Goal: Navigation & Orientation: Find specific page/section

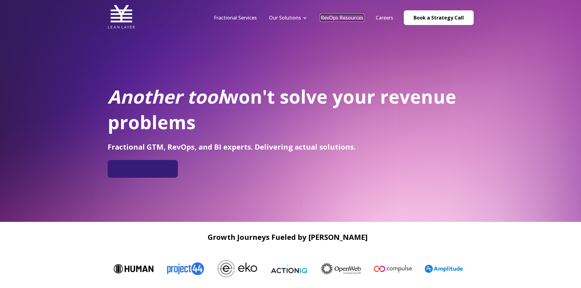
click at [335, 17] on link "RevOps Resources" at bounding box center [342, 17] width 43 height 7
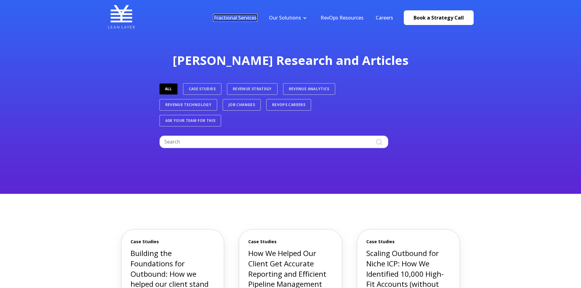
click at [244, 16] on link "Fractional Services" at bounding box center [235, 17] width 43 height 7
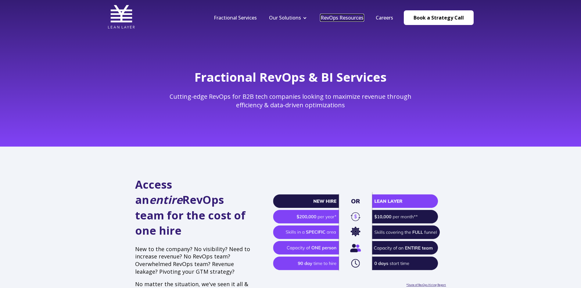
click at [355, 16] on link "RevOps Resources" at bounding box center [342, 17] width 43 height 7
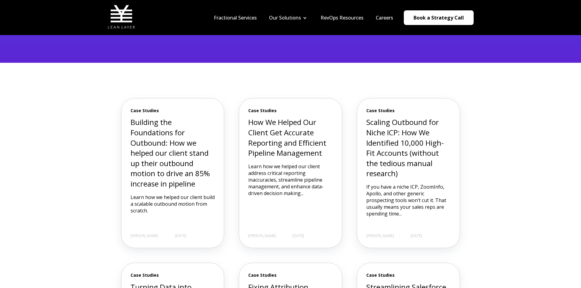
scroll to position [122, 0]
